Goal: Transaction & Acquisition: Purchase product/service

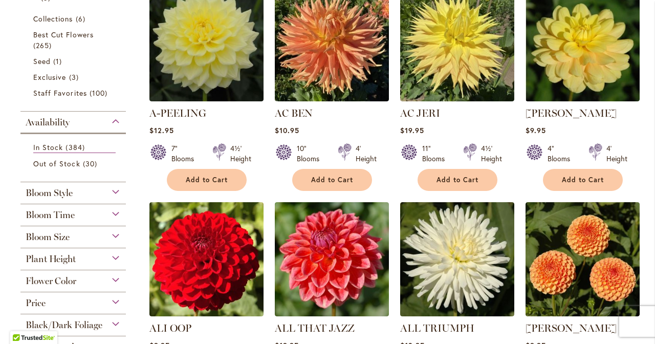
scroll to position [253, 0]
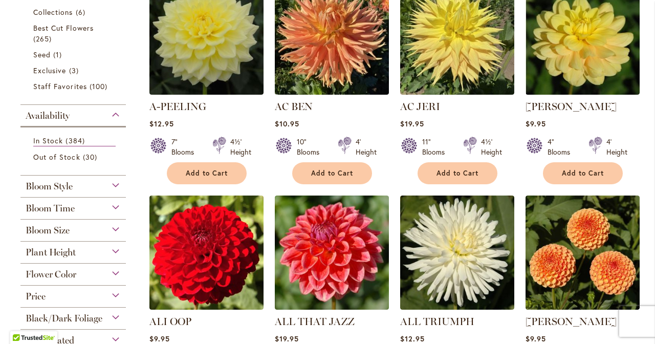
click at [114, 272] on div "Flower Color" at bounding box center [72, 272] width 105 height 16
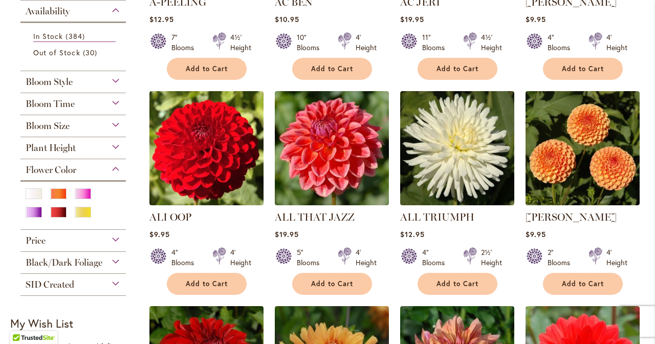
scroll to position [360, 0]
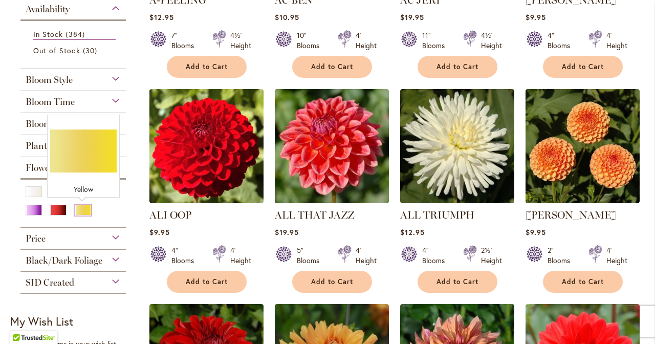
click at [82, 208] on div "Yellow" at bounding box center [83, 210] width 16 height 11
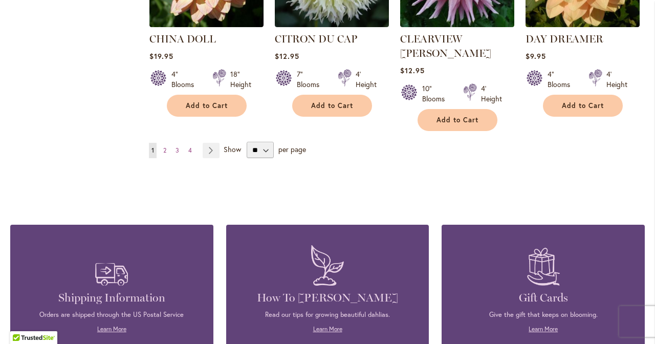
scroll to position [971, 0]
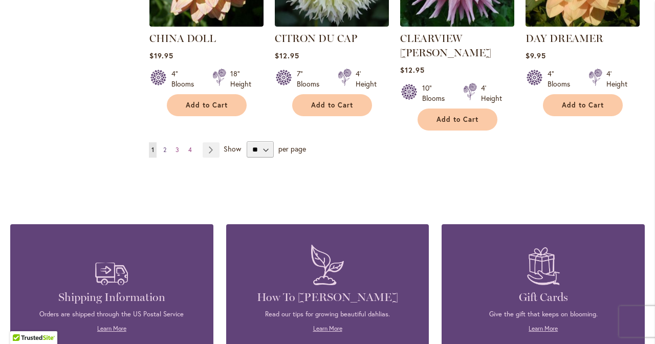
click at [164, 146] on span "2" at bounding box center [164, 150] width 3 height 8
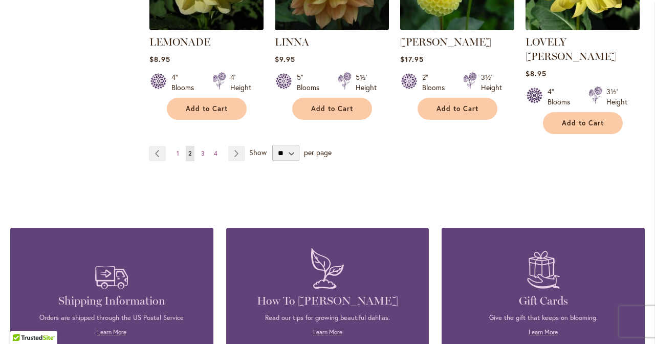
scroll to position [985, 0]
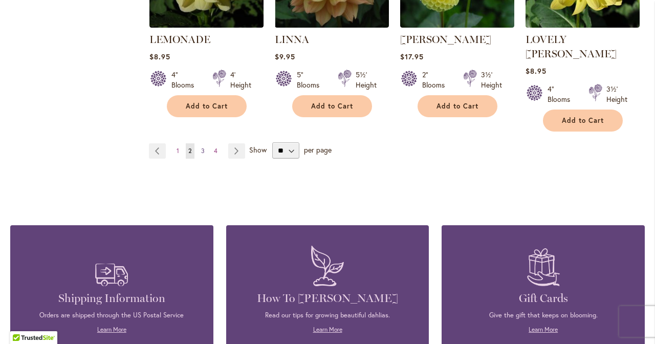
click at [201, 147] on span "3" at bounding box center [203, 151] width 4 height 8
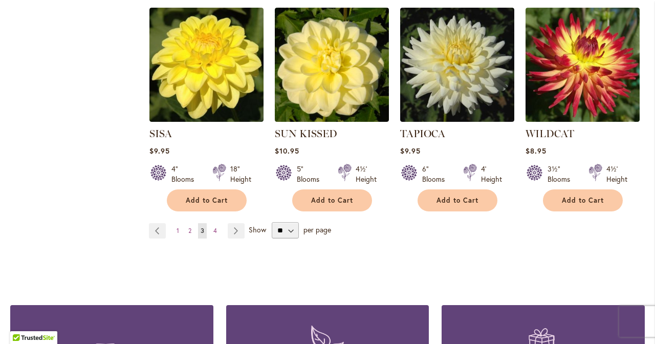
scroll to position [913, 0]
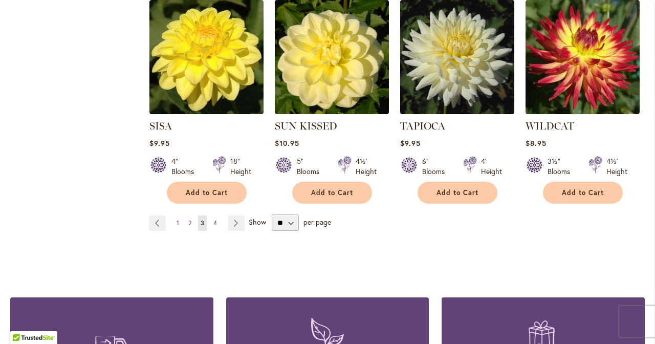
click at [214, 219] on span "4" at bounding box center [216, 223] width 4 height 8
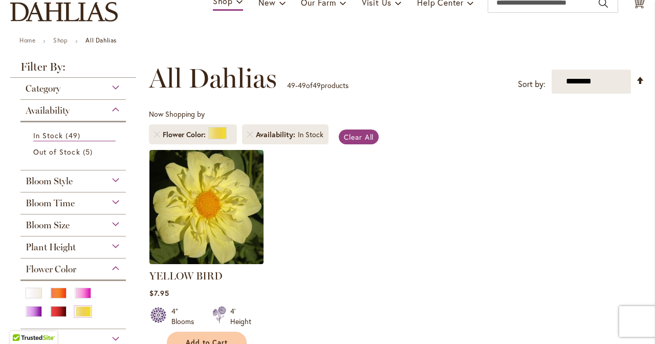
scroll to position [93, 0]
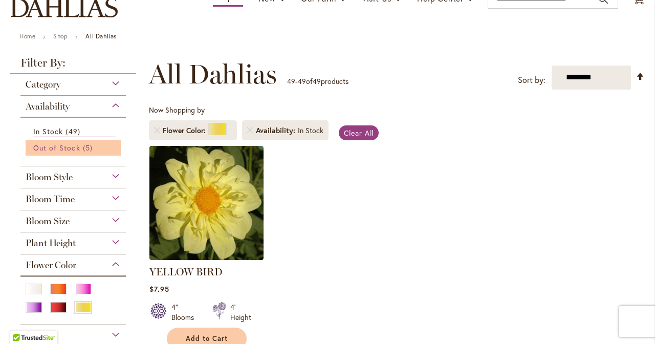
click at [77, 151] on span "Out of Stock" at bounding box center [56, 148] width 47 height 10
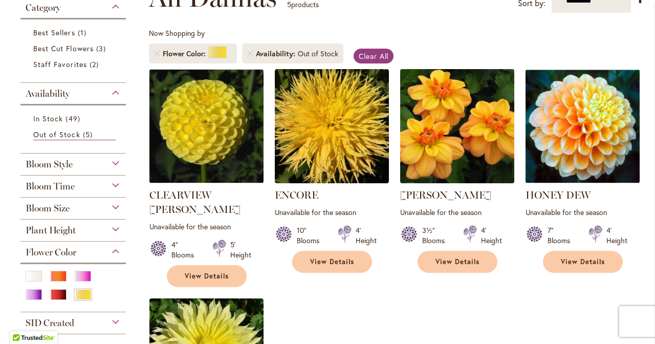
scroll to position [182, 0]
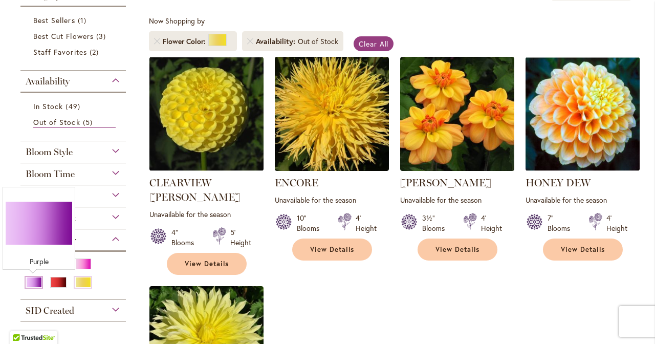
click at [34, 282] on div "Purple" at bounding box center [34, 282] width 16 height 11
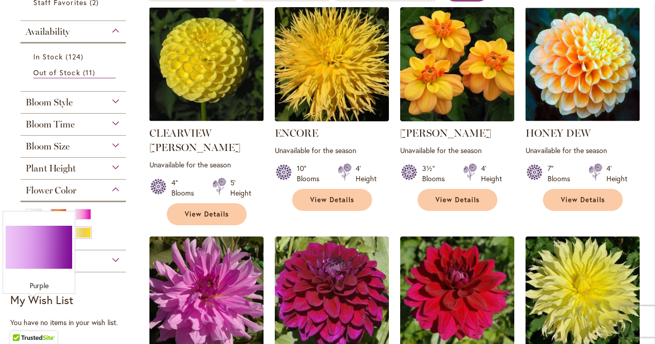
scroll to position [234, 0]
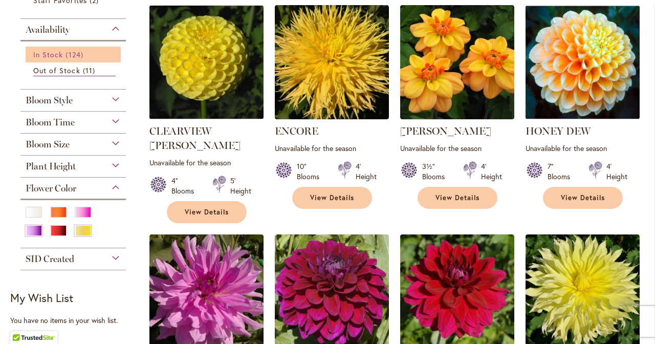
click at [59, 55] on span "In Stock" at bounding box center [48, 55] width 30 height 10
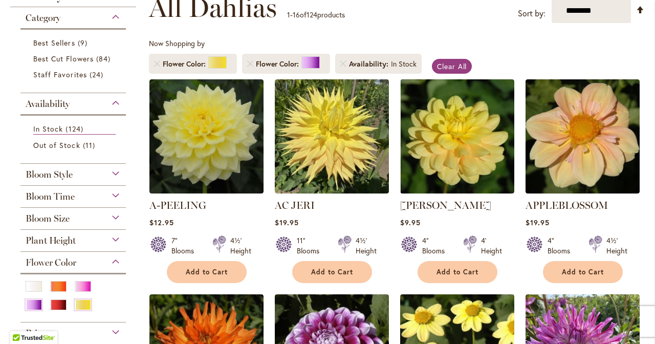
scroll to position [160, 0]
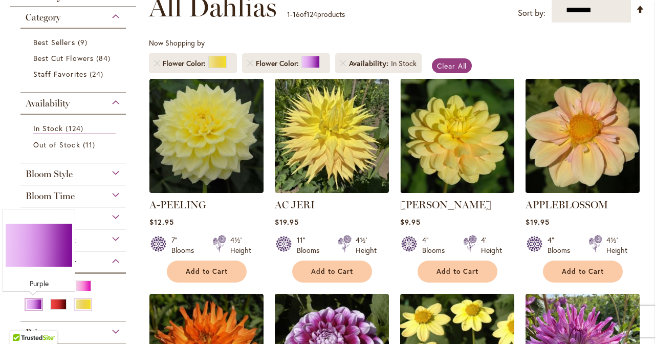
click at [32, 303] on div "Purple" at bounding box center [34, 304] width 16 height 11
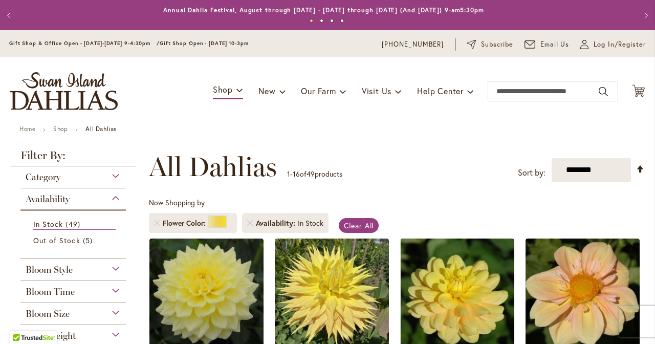
click at [32, 303] on div "Bloom Size" at bounding box center [72, 311] width 105 height 16
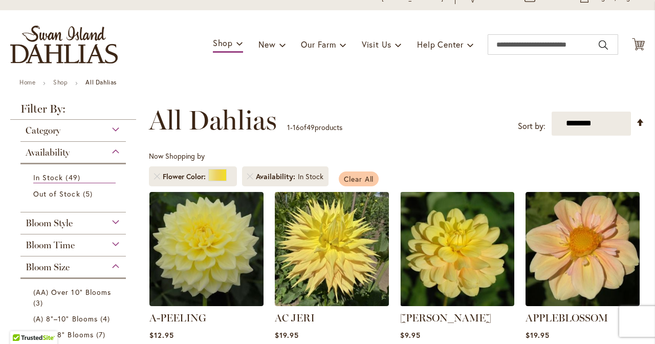
click at [364, 175] on span "Clear All" at bounding box center [359, 179] width 30 height 10
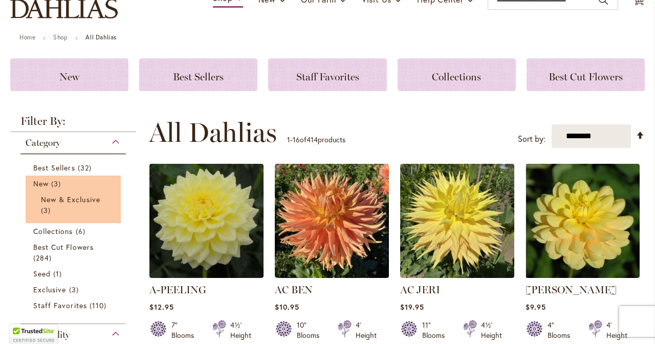
scroll to position [95, 0]
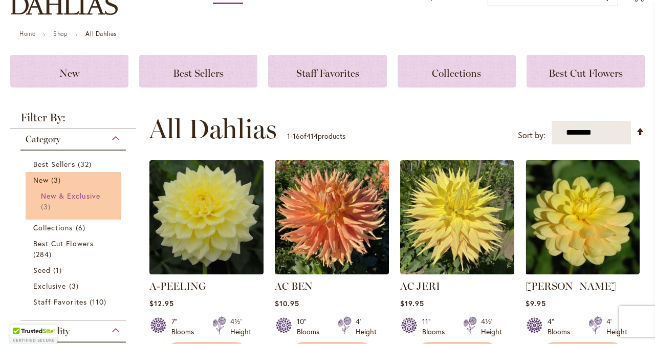
click at [86, 198] on span "New & Exclusive" at bounding box center [70, 196] width 59 height 10
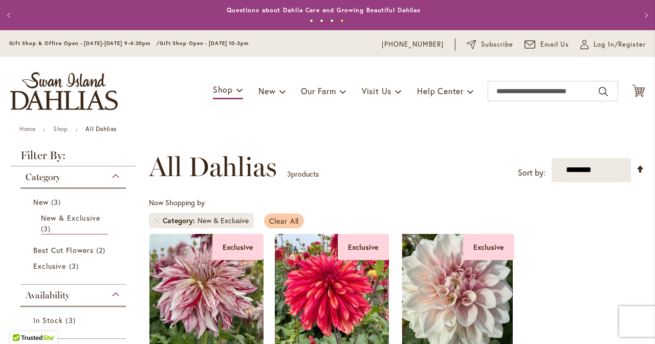
click at [278, 220] on span "Clear All" at bounding box center [284, 221] width 30 height 10
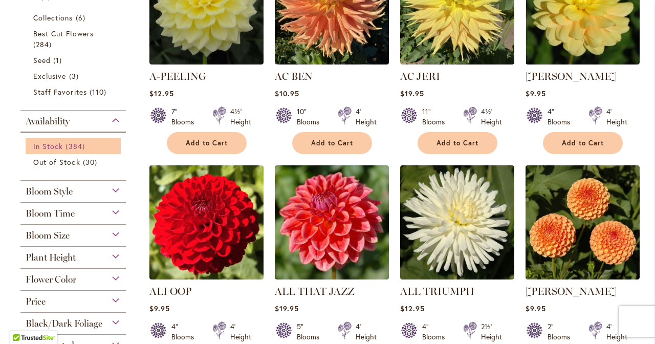
scroll to position [309, 0]
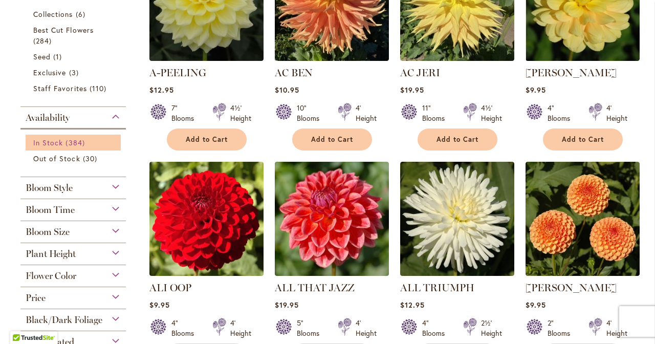
click at [81, 142] on span "384 items" at bounding box center [77, 142] width 22 height 11
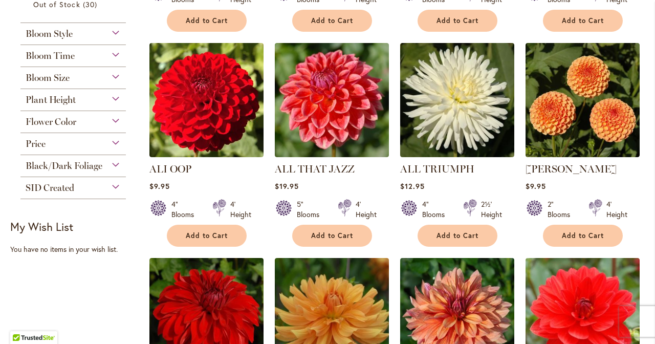
scroll to position [441, 0]
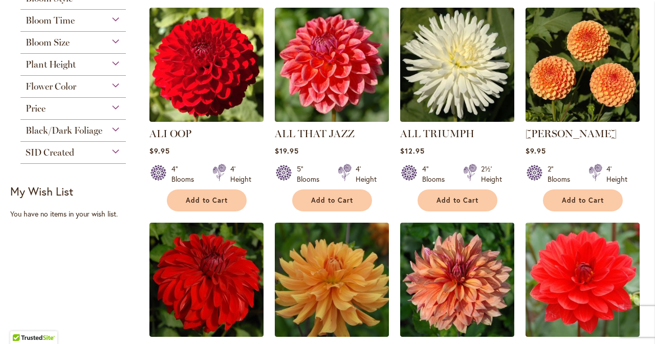
click at [112, 81] on div "Flower Color" at bounding box center [72, 84] width 105 height 16
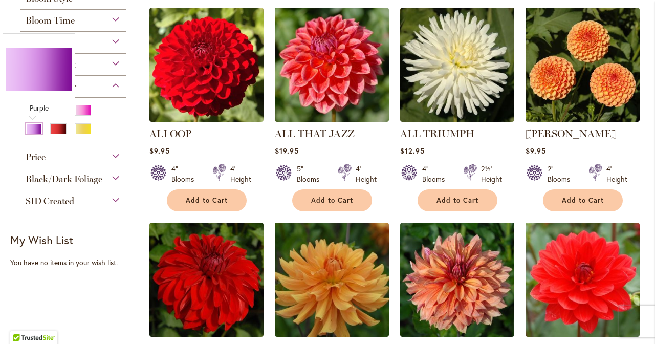
click at [32, 128] on div "Purple" at bounding box center [34, 128] width 16 height 11
